Goal: Use online tool/utility: Utilize a website feature to perform a specific function

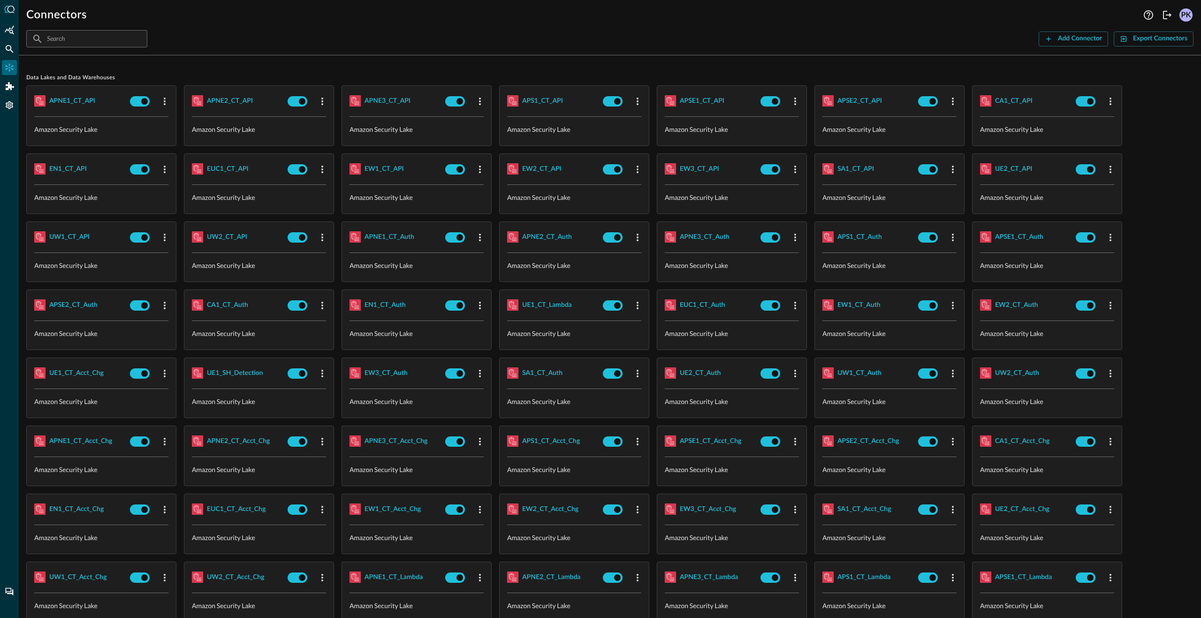
scroll to position [1183, 0]
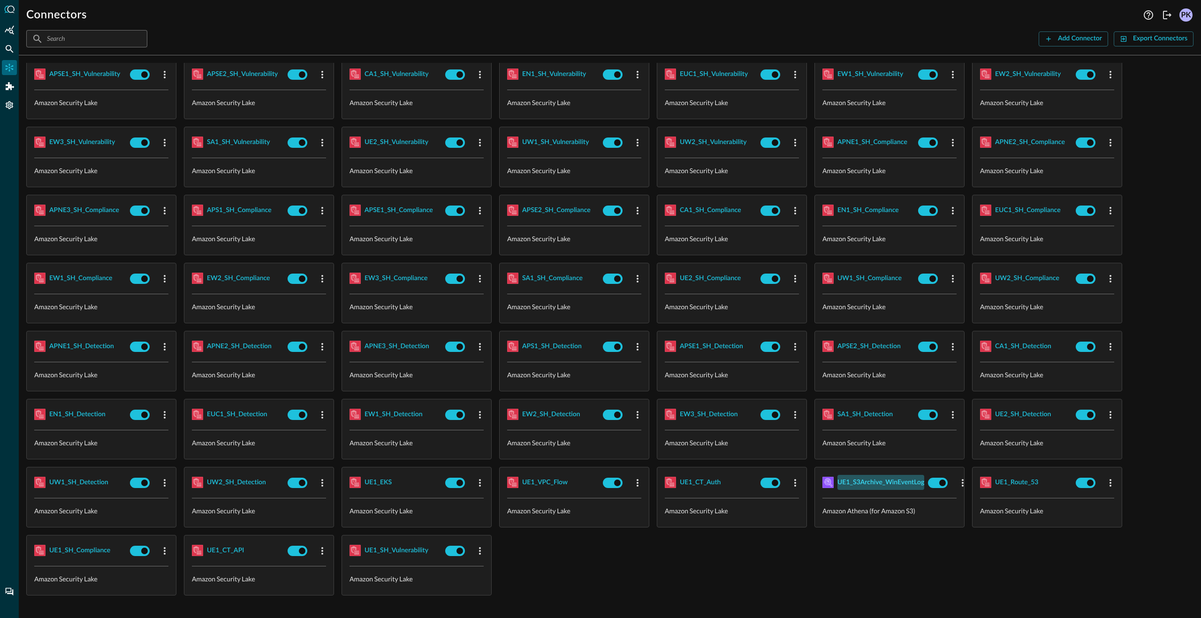
click at [860, 482] on div "UE1_S3Archive_WinEventLog" at bounding box center [880, 483] width 87 height 12
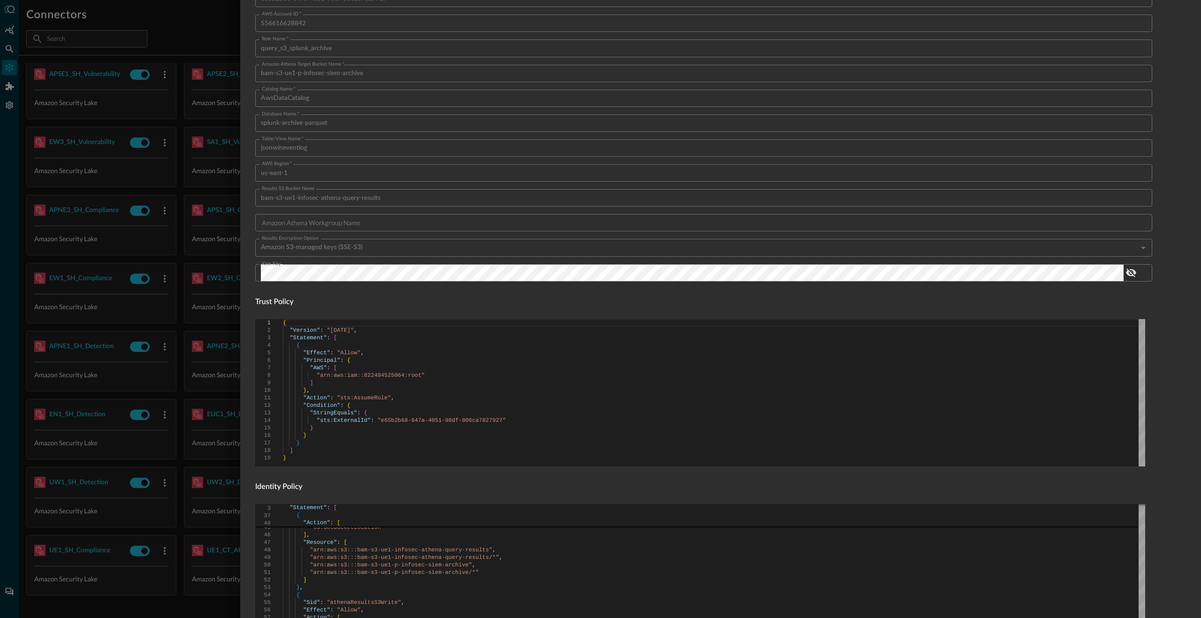
scroll to position [328, 0]
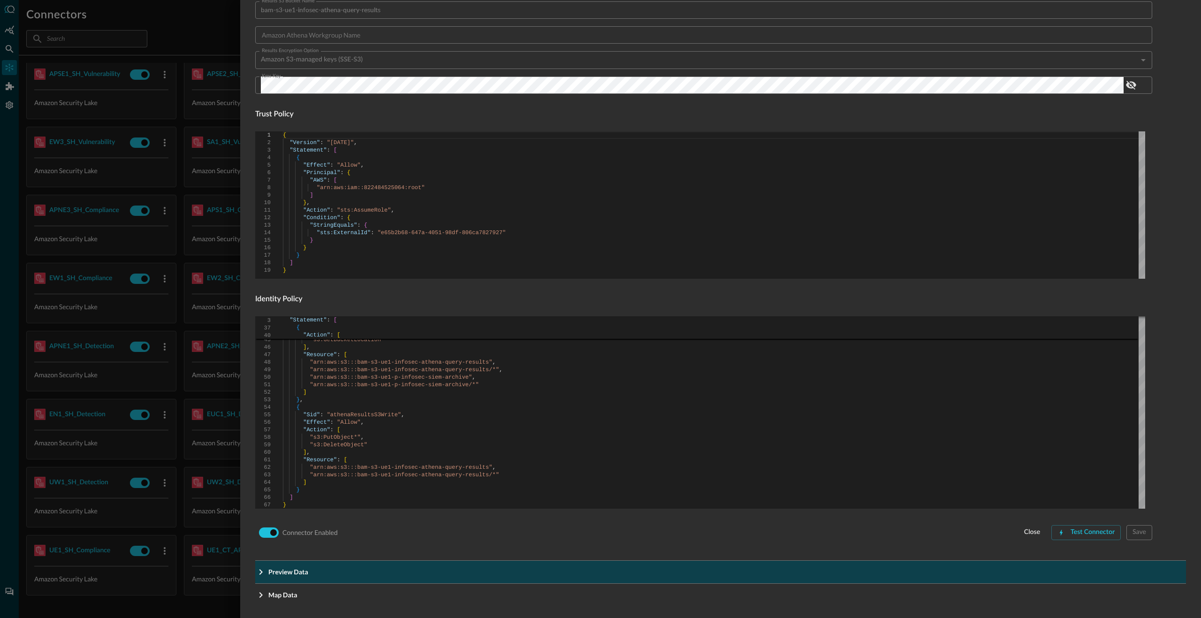
click at [298, 567] on p "Preview Data" at bounding box center [288, 572] width 40 height 10
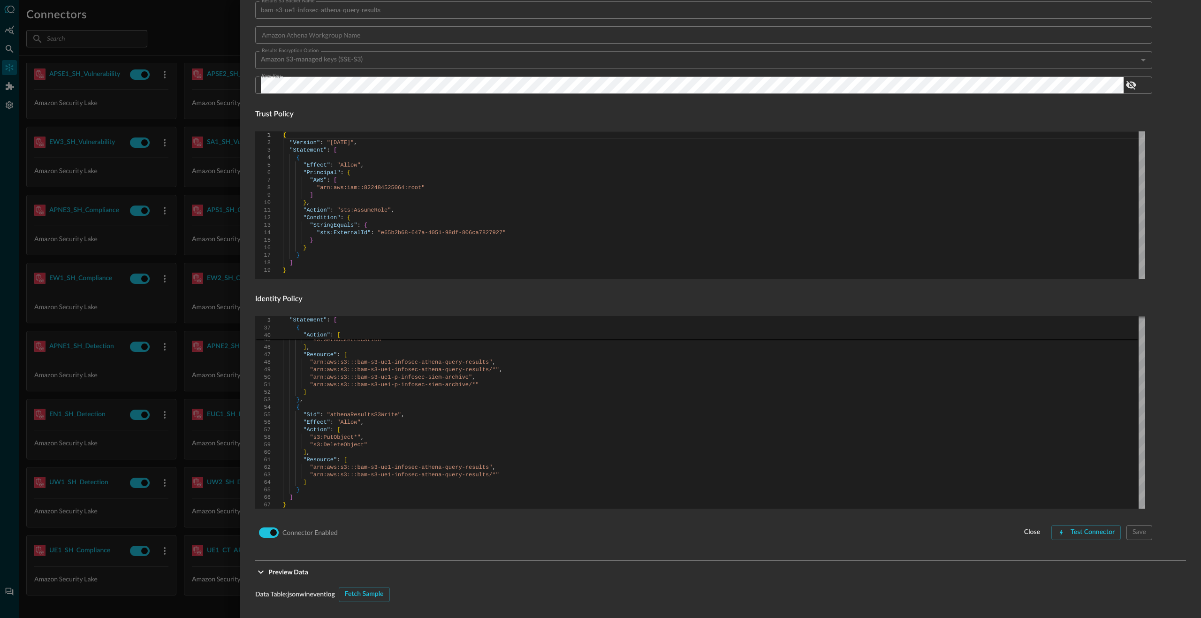
scroll to position [516, 0]
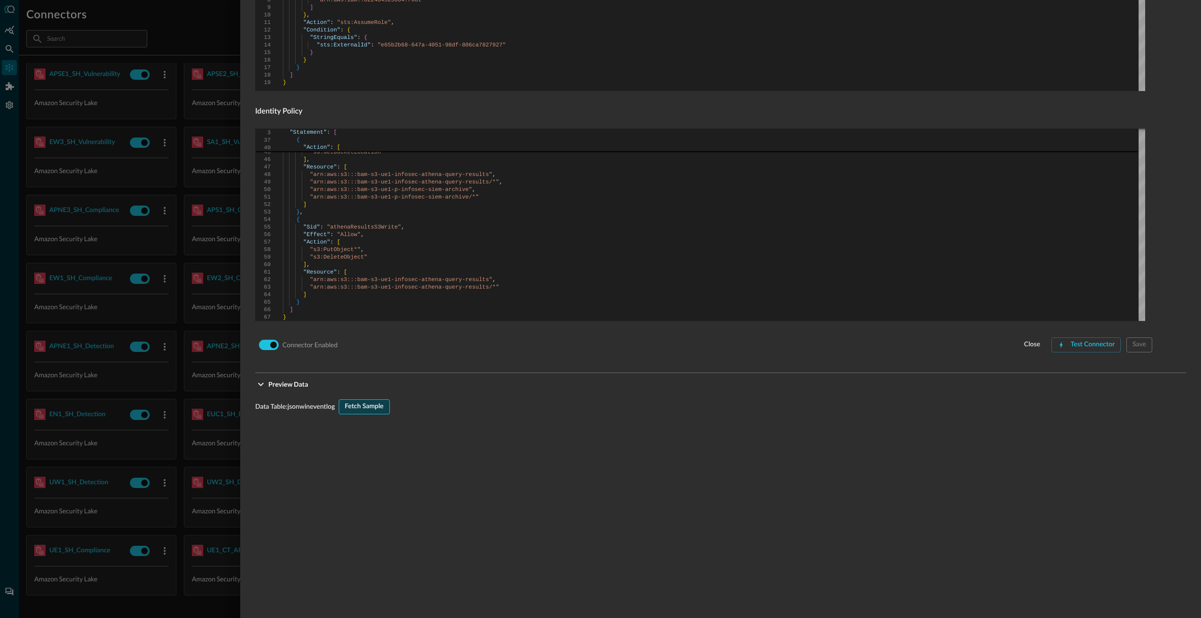
click at [369, 413] on button "Fetch Sample" at bounding box center [364, 406] width 51 height 15
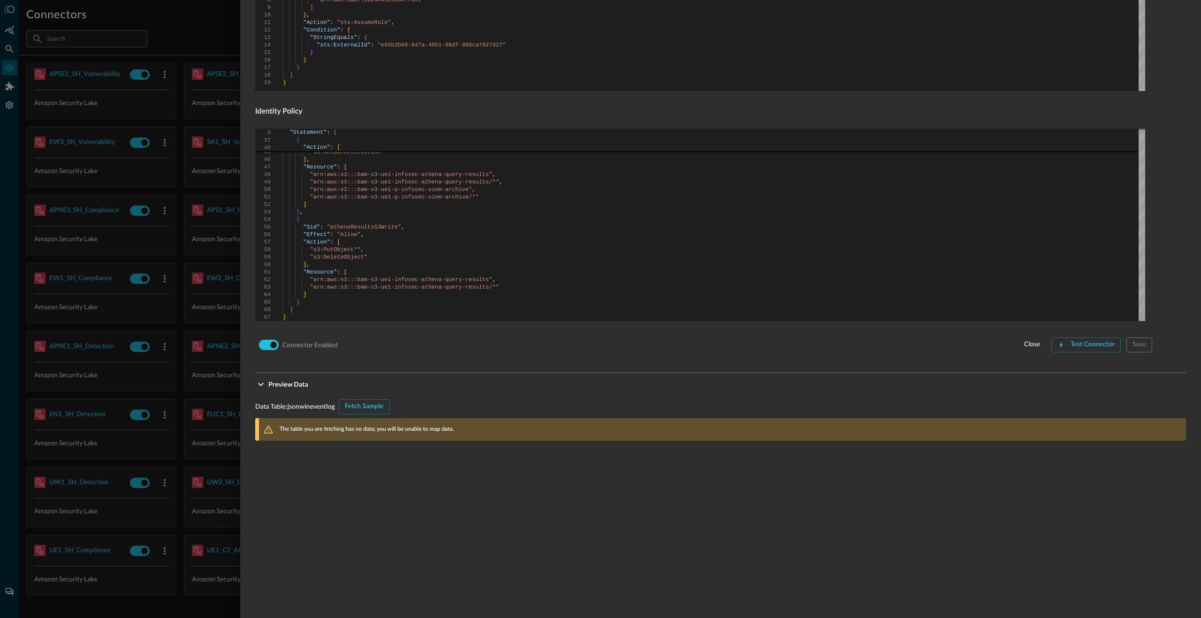
type input "CLASS_PROCESS_ACTIVITY"
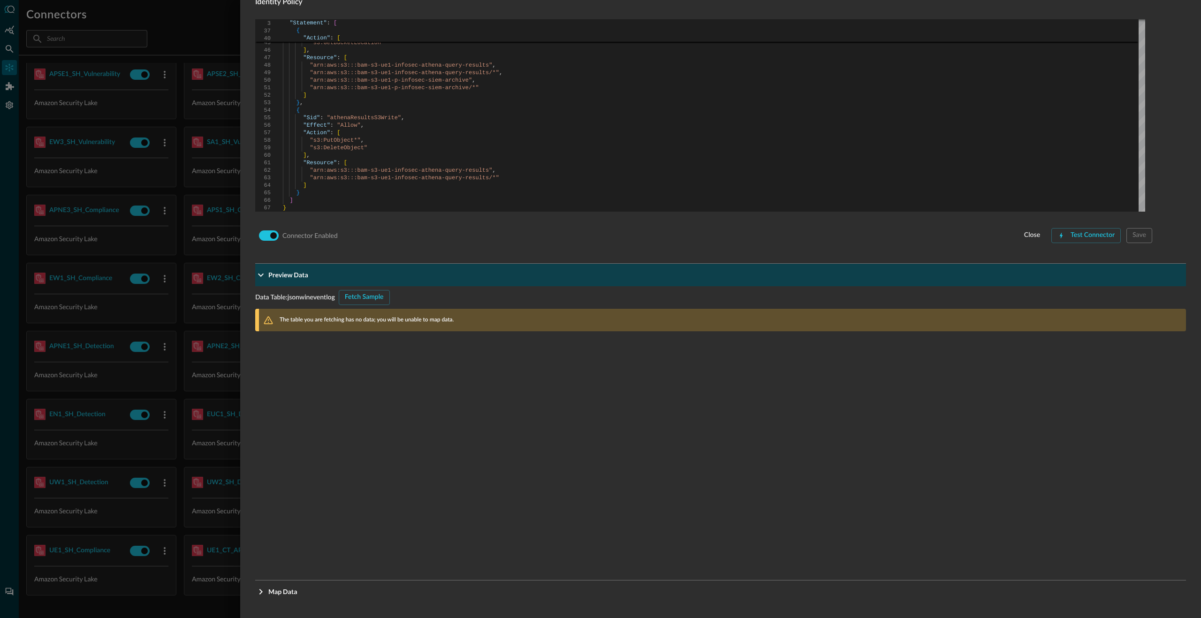
scroll to position [485, 0]
